Goal: Task Accomplishment & Management: Use online tool/utility

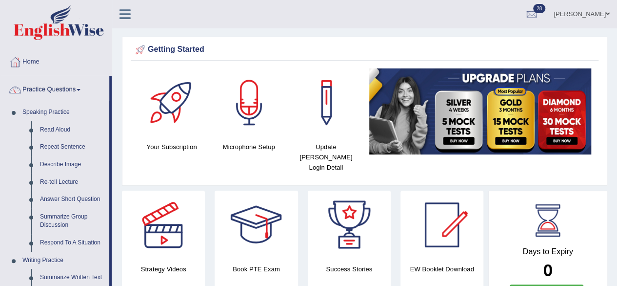
drag, startPoint x: 110, startPoint y: 140, endPoint x: 110, endPoint y: 159, distance: 19.5
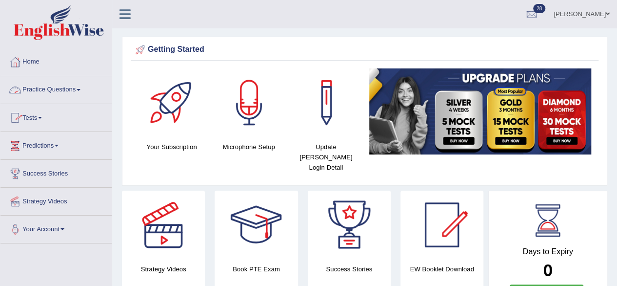
click at [81, 89] on span at bounding box center [79, 90] width 4 height 2
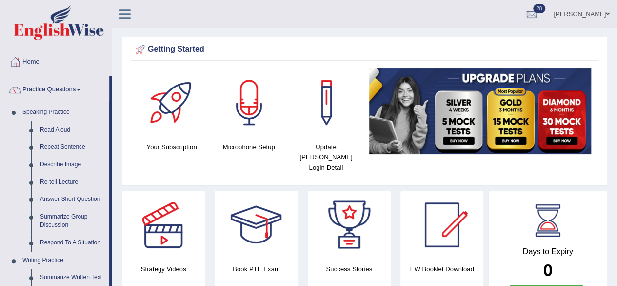
drag, startPoint x: 111, startPoint y: 112, endPoint x: 113, endPoint y: 130, distance: 18.1
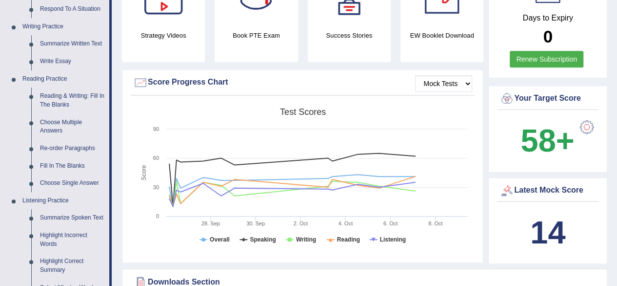
scroll to position [234, 0]
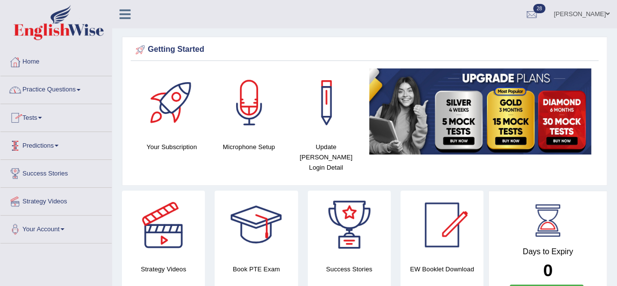
click at [43, 116] on link "Tests" at bounding box center [55, 116] width 111 height 24
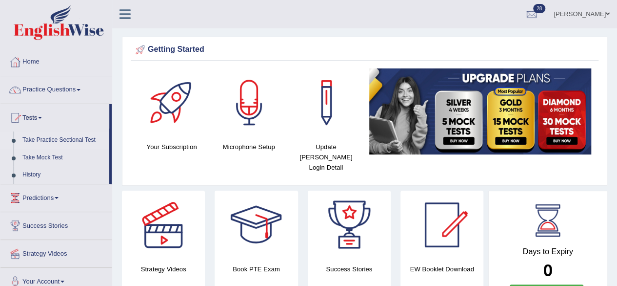
click at [47, 143] on link "Take Practice Sectional Test" at bounding box center [63, 140] width 91 height 18
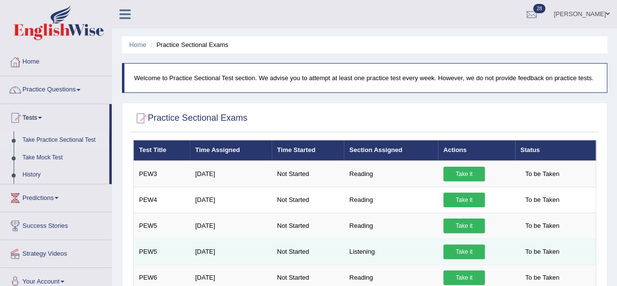
click at [458, 252] on link "Take it" at bounding box center [464, 251] width 41 height 15
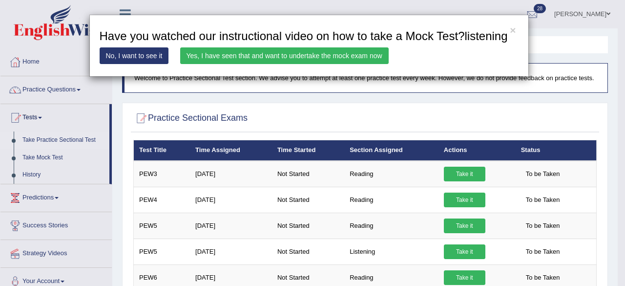
click at [365, 52] on link "Yes, I have seen that and want to undertake the mock exam now" at bounding box center [284, 55] width 208 height 17
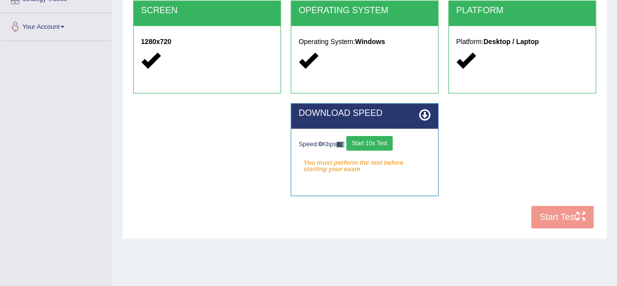
scroll to position [195, 0]
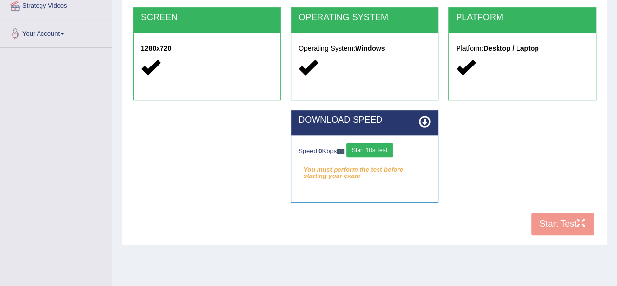
click at [390, 148] on button "Start 10s Test" at bounding box center [370, 150] width 46 height 15
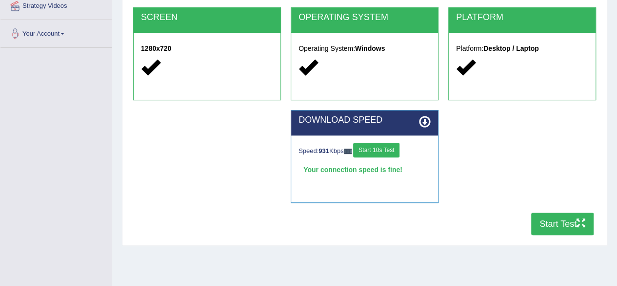
click at [548, 221] on button "Start Test" at bounding box center [563, 223] width 62 height 22
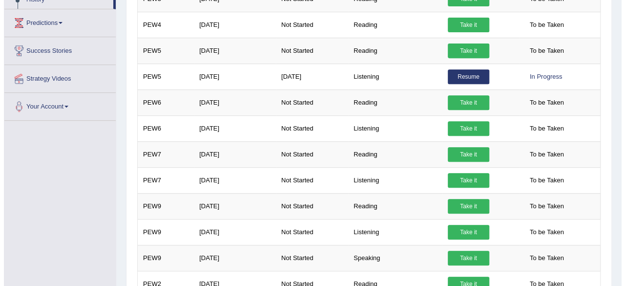
scroll to position [178, 0]
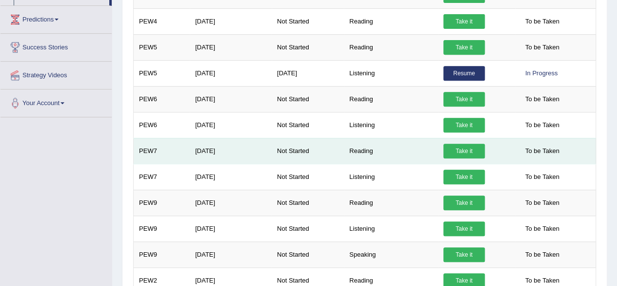
click at [460, 149] on link "Take it" at bounding box center [464, 151] width 41 height 15
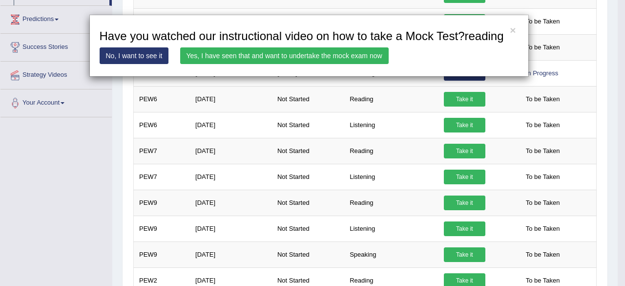
click at [368, 57] on link "Yes, I have seen that and want to undertake the mock exam now" at bounding box center [284, 55] width 208 height 17
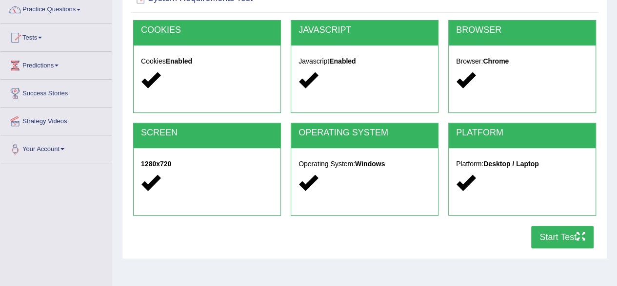
scroll to position [124, 0]
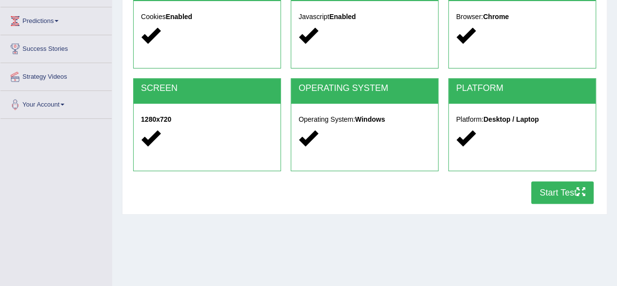
click at [561, 191] on button "Start Test" at bounding box center [563, 192] width 62 height 22
